Goal: Task Accomplishment & Management: Use online tool/utility

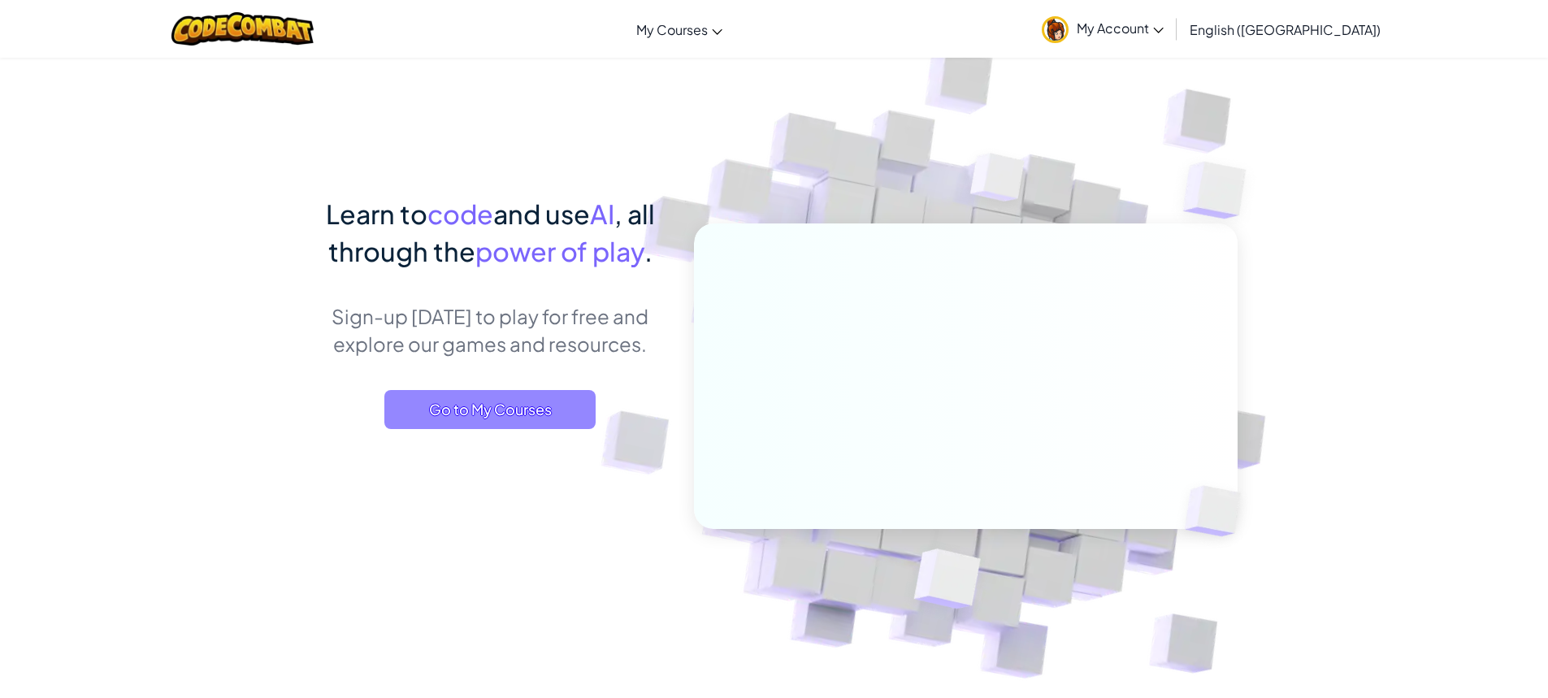
click at [495, 407] on span "Go to My Courses" at bounding box center [489, 409] width 211 height 39
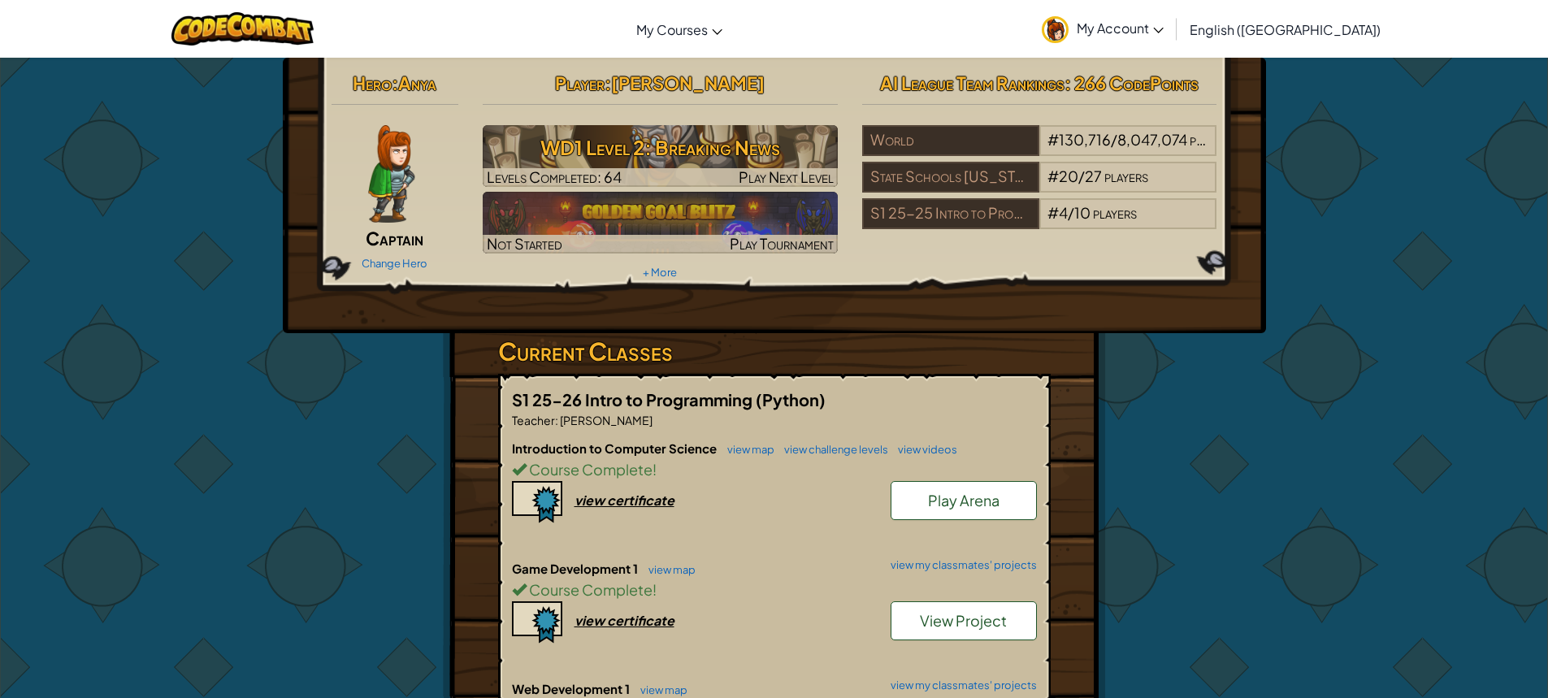
drag, startPoint x: 759, startPoint y: 506, endPoint x: 758, endPoint y: 635, distance: 129.2
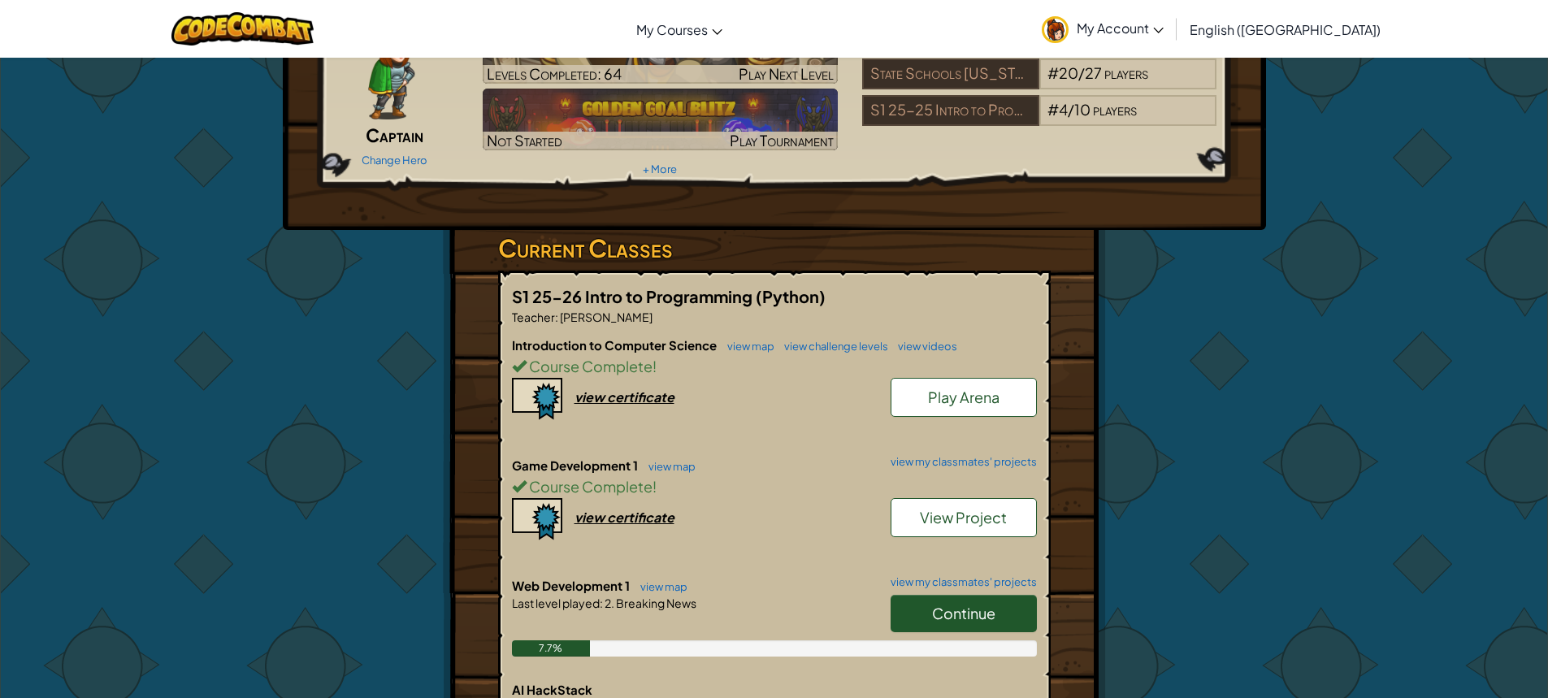
scroll to position [163, 0]
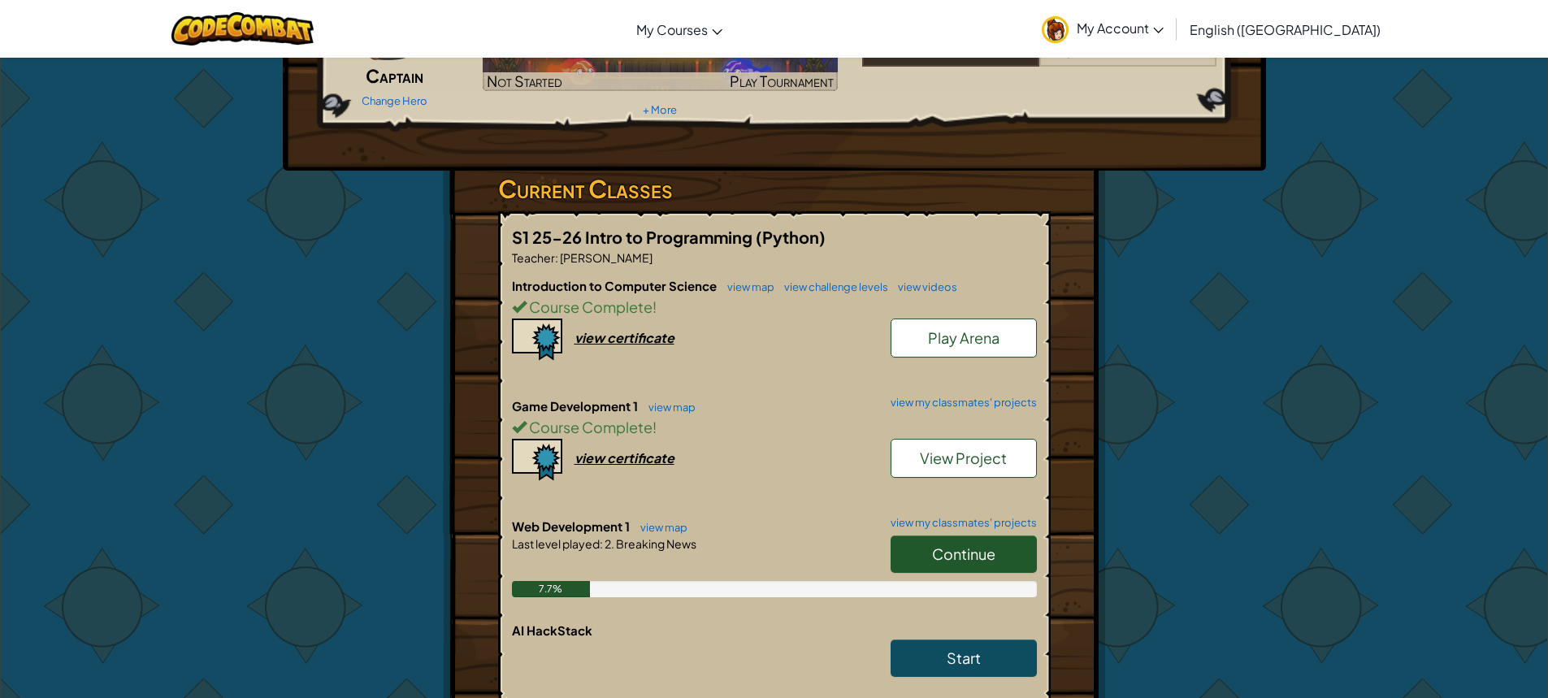
drag, startPoint x: 758, startPoint y: 635, endPoint x: 1253, endPoint y: 399, distance: 548.4
click at [1253, 399] on div "Hero : Anya Captain Change Hero Player : [PERSON_NAME] z WD1 Level 2: Breaking …" at bounding box center [774, 418] width 1548 height 1049
click at [986, 556] on span "Continue" at bounding box center [963, 553] width 63 height 19
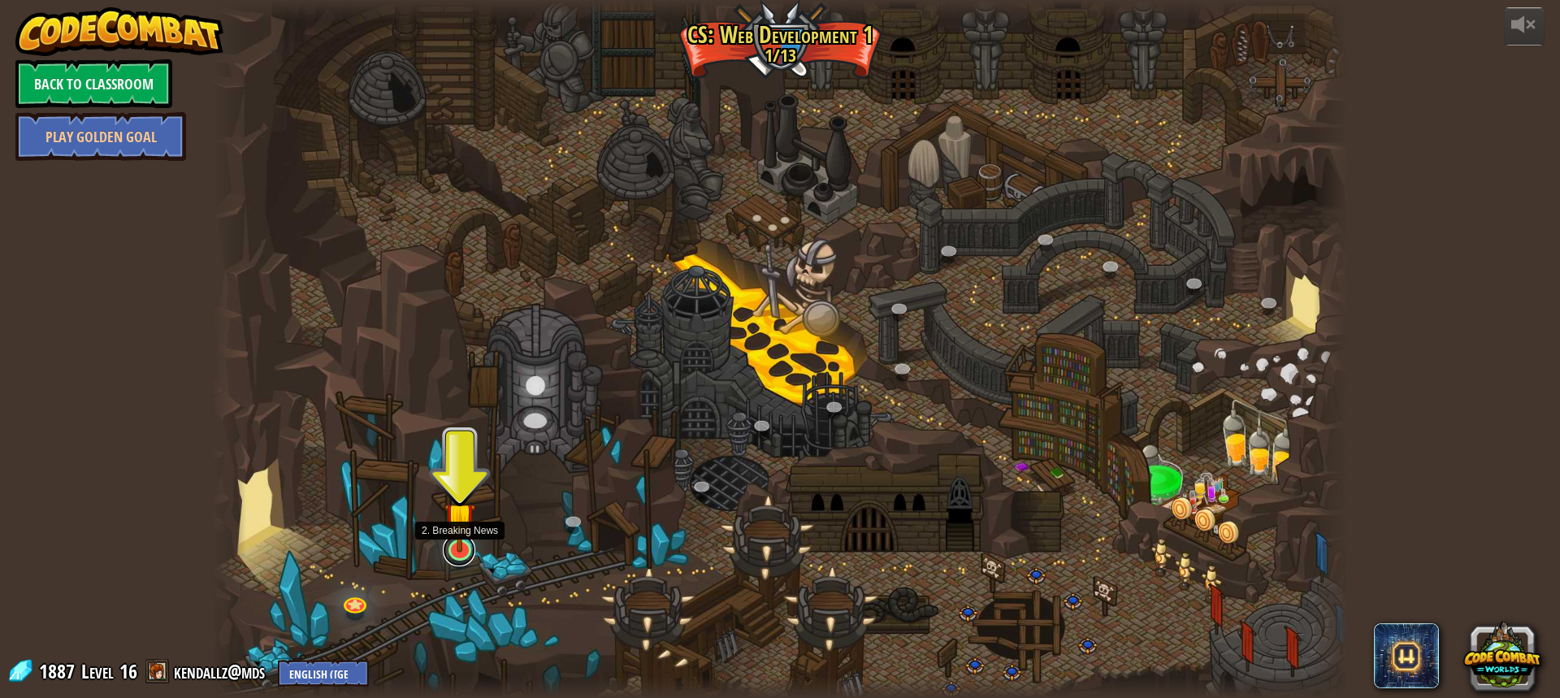
click at [475, 556] on link at bounding box center [459, 550] width 33 height 33
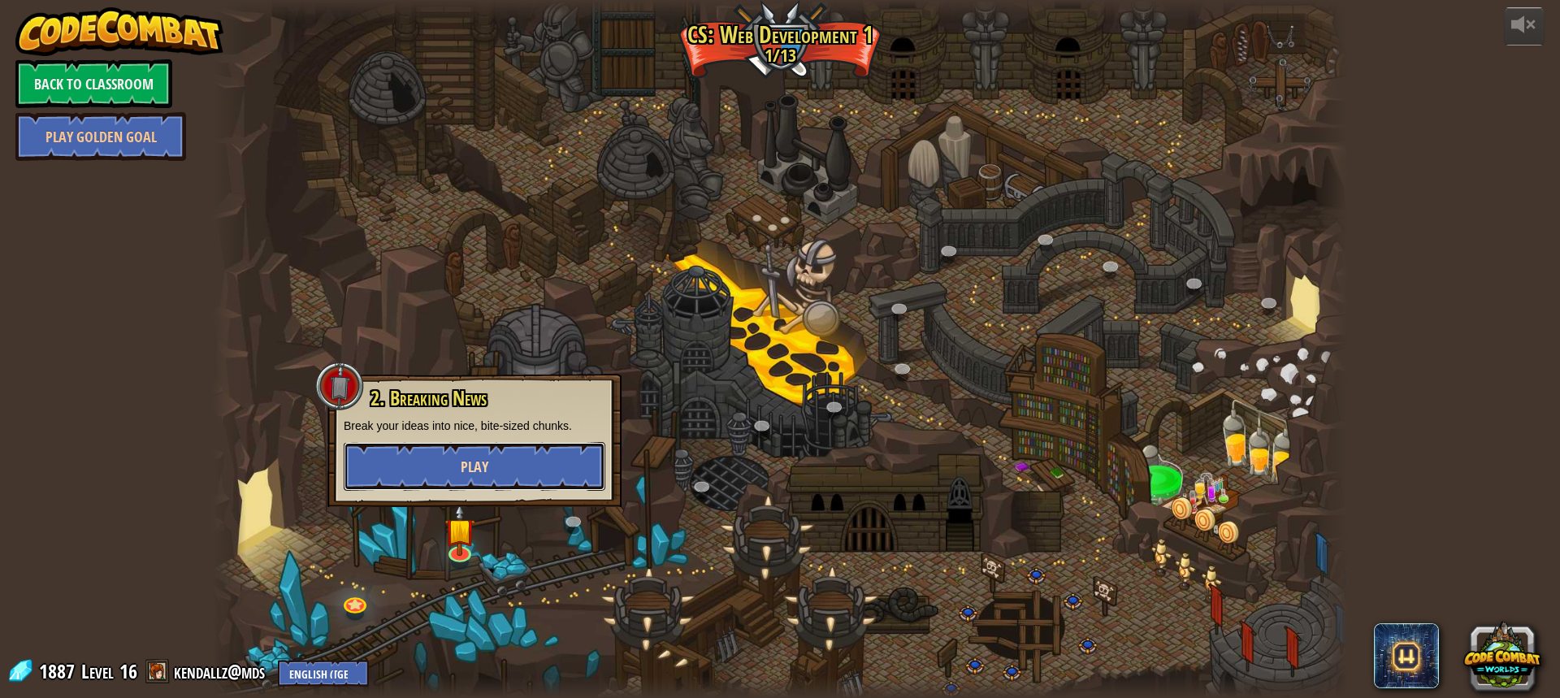
click at [462, 461] on span "Play" at bounding box center [475, 467] width 28 height 20
